Goal: Obtain resource: Obtain resource

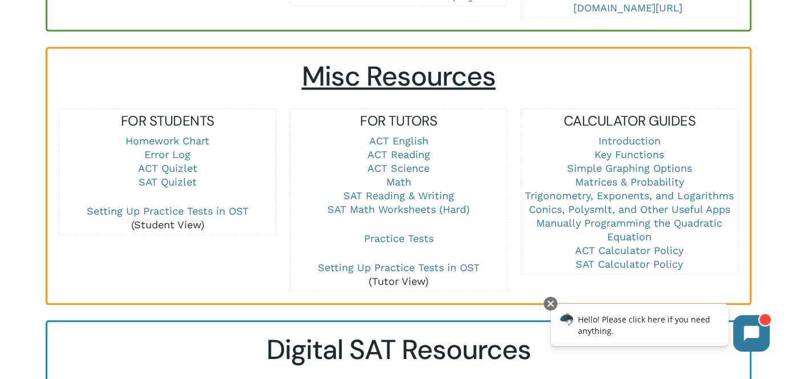
scroll to position [751, 0]
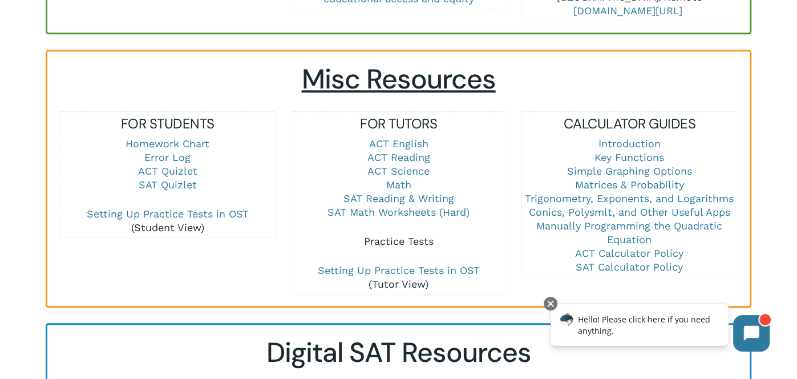
click at [398, 235] on link "Practice Tests" at bounding box center [398, 241] width 70 height 12
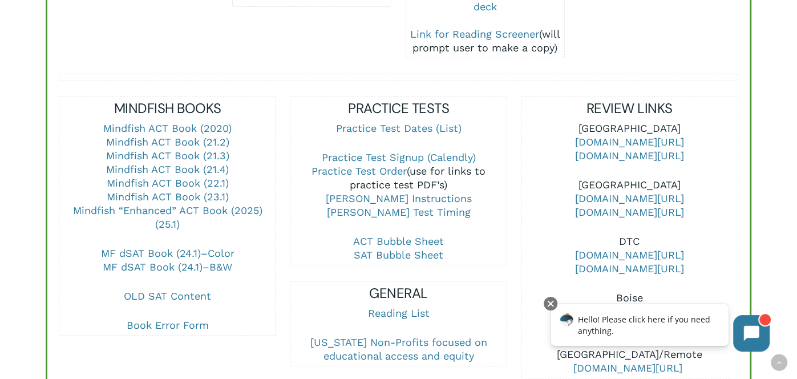
scroll to position [395, 0]
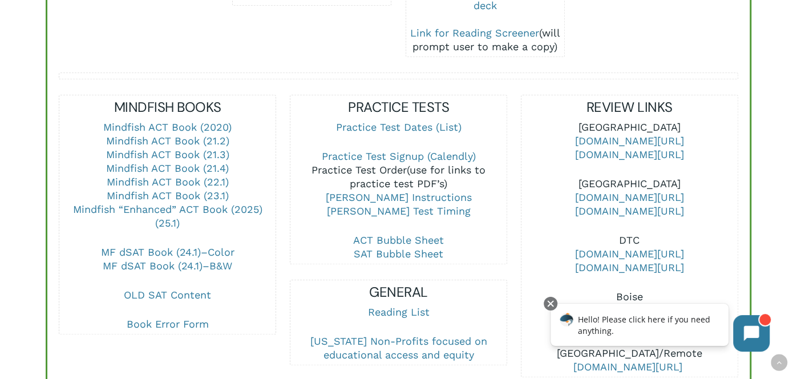
click at [372, 164] on link "Practice Test Order" at bounding box center [359, 170] width 95 height 12
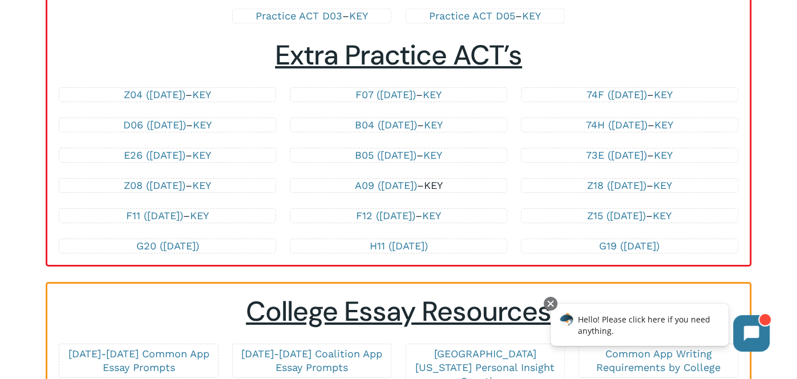
scroll to position [2512, 0]
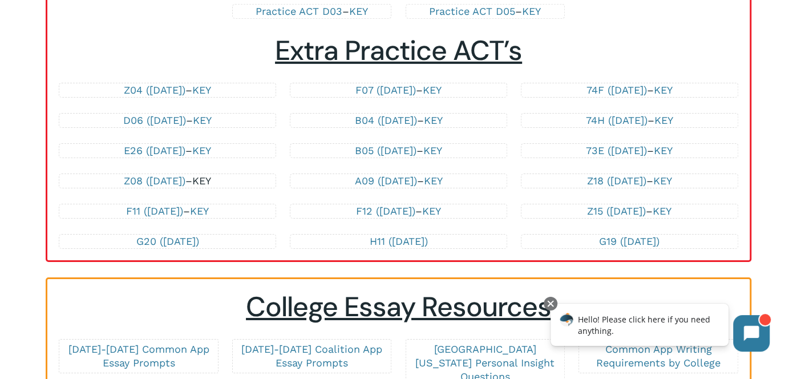
click at [211, 175] on link "KEY" at bounding box center [201, 181] width 19 height 12
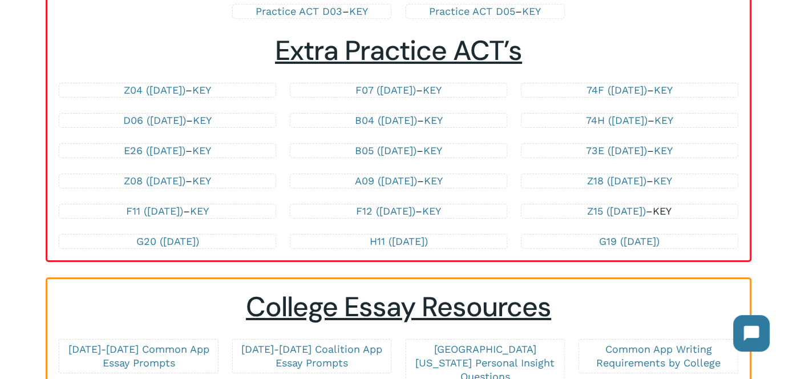
click at [670, 205] on link "KEY" at bounding box center [662, 211] width 19 height 12
